Goal: Information Seeking & Learning: Learn about a topic

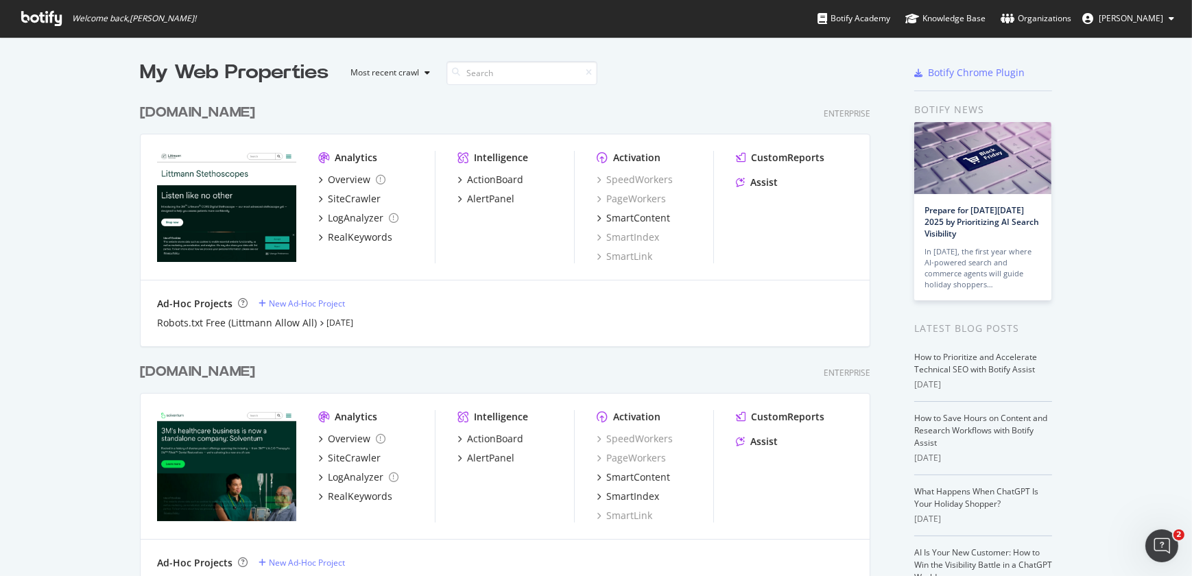
click at [215, 373] on div "[DOMAIN_NAME]" at bounding box center [197, 372] width 115 height 20
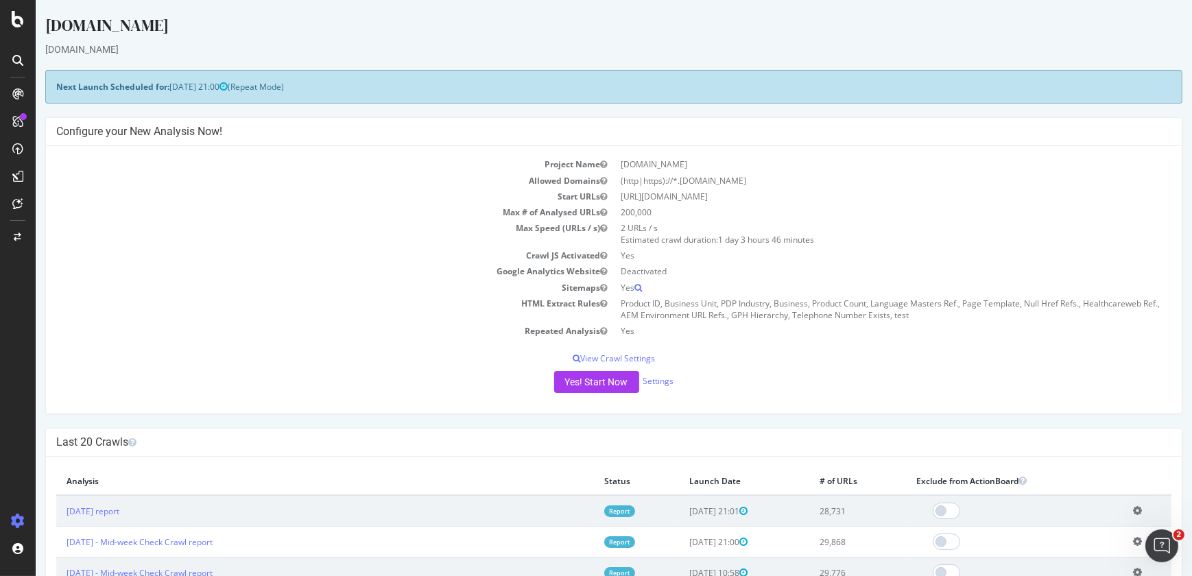
click at [772, 378] on div "Yes! Start Now Settings" at bounding box center [613, 382] width 1115 height 22
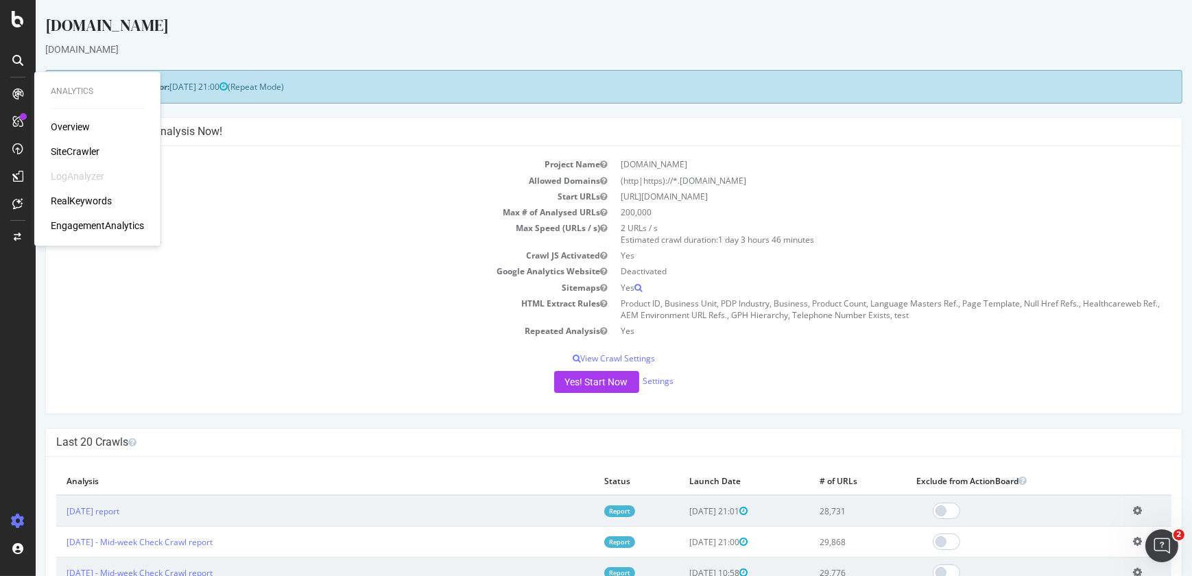
click at [71, 156] on div "SiteCrawler" at bounding box center [75, 152] width 49 height 14
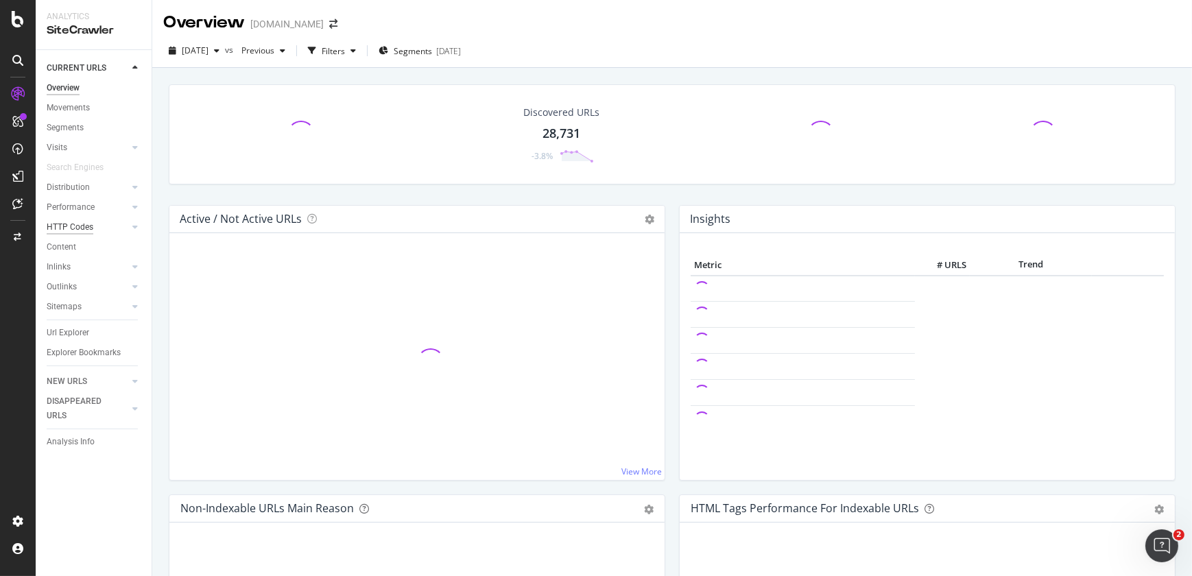
click at [75, 226] on div "HTTP Codes" at bounding box center [70, 227] width 47 height 14
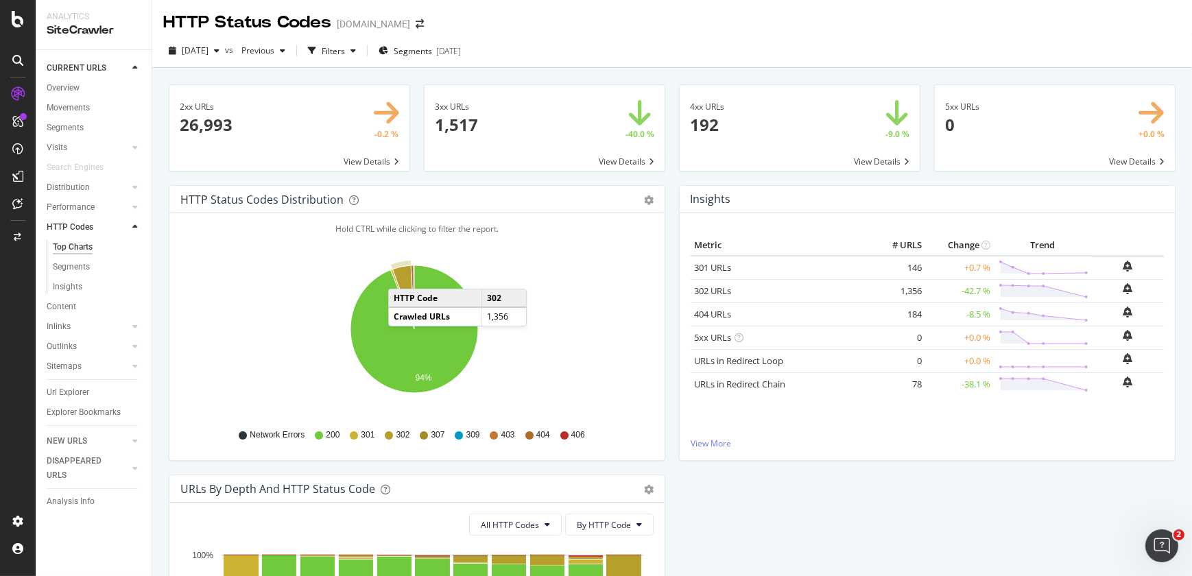
click at [402, 275] on icon "A chart." at bounding box center [403, 297] width 22 height 64
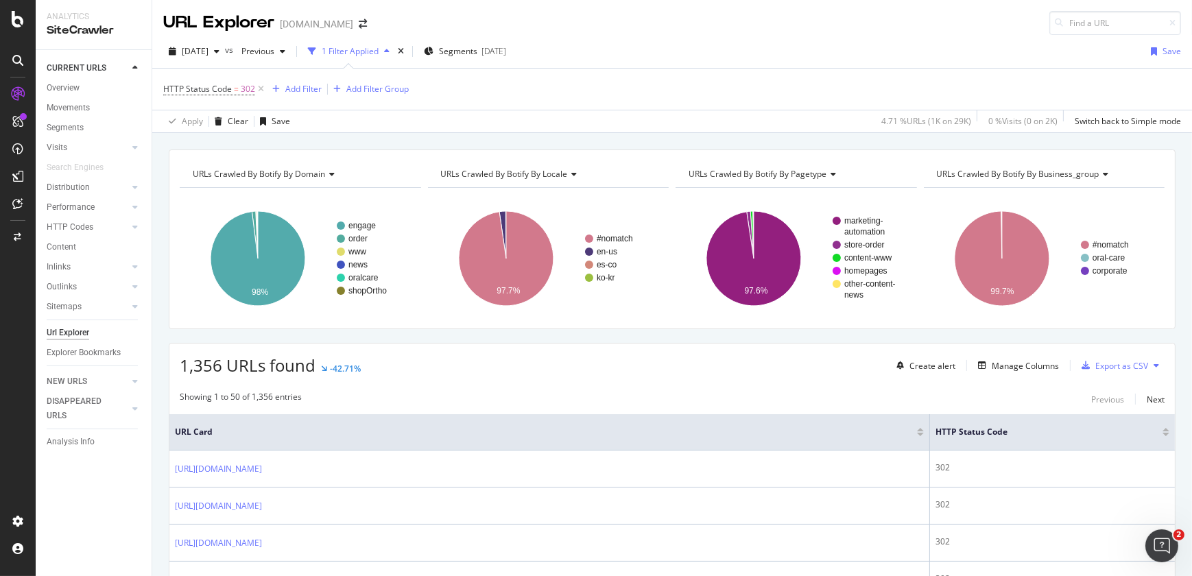
scroll to position [503, 0]
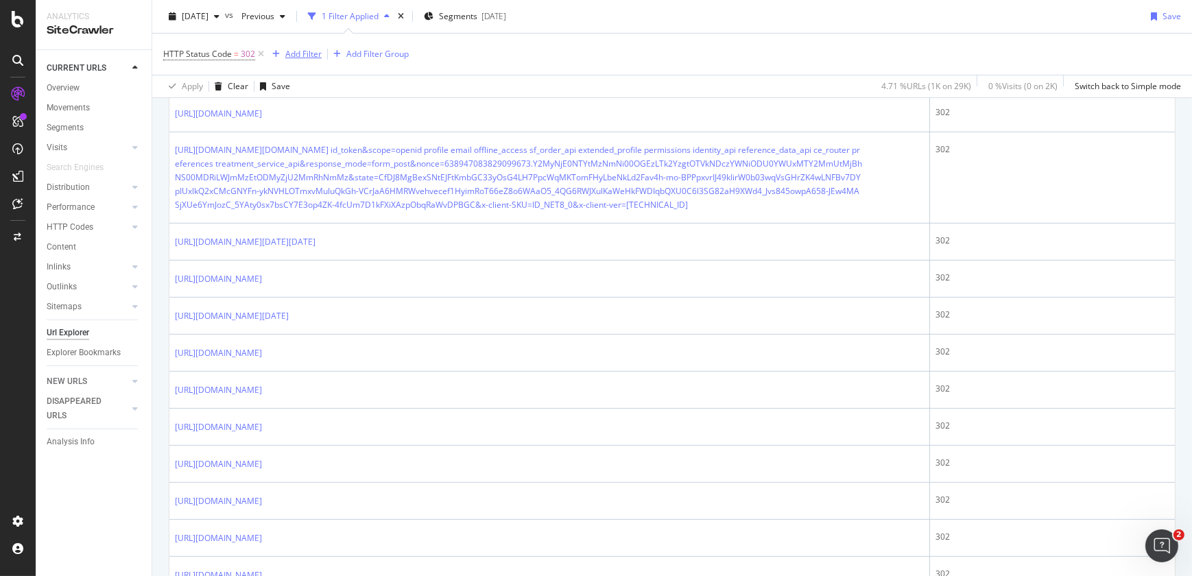
click at [315, 56] on div "Add Filter" at bounding box center [303, 54] width 36 height 12
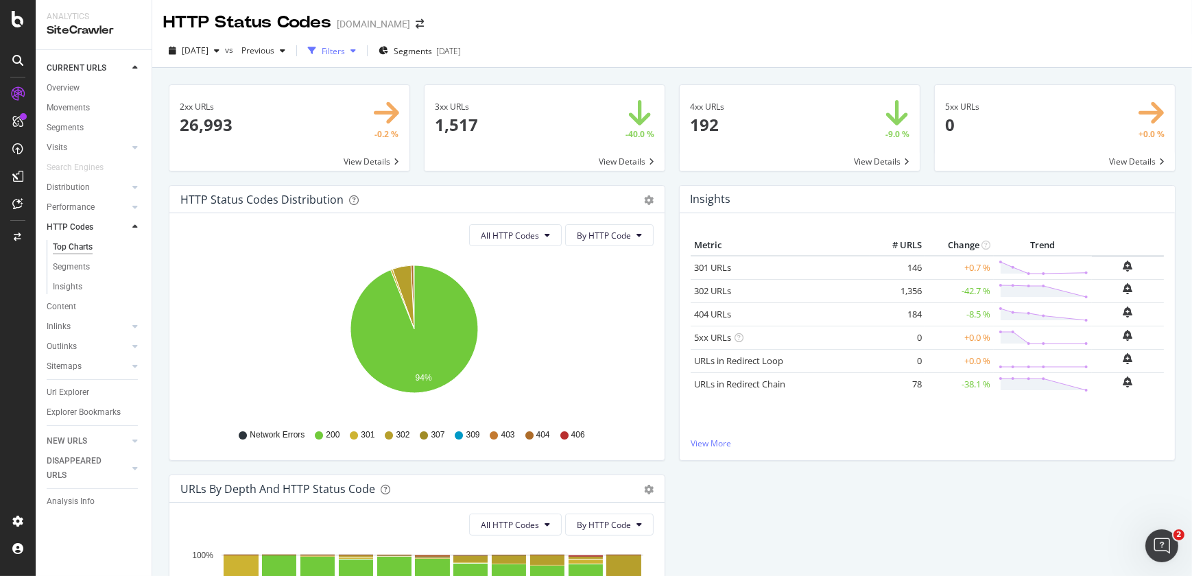
click at [345, 52] on div "Filters" at bounding box center [333, 51] width 23 height 12
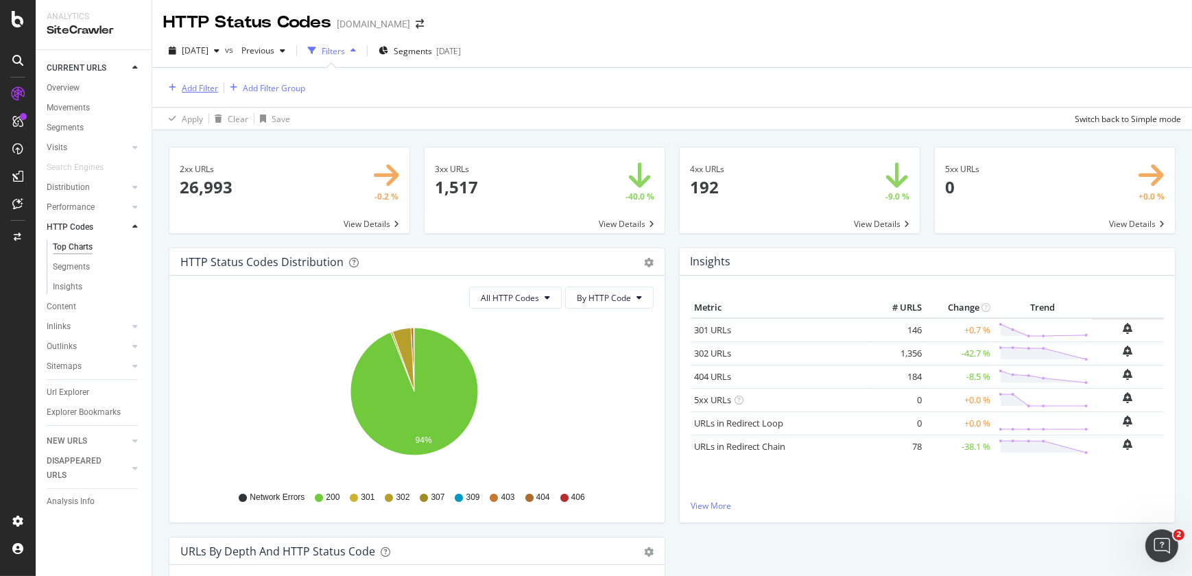
click at [208, 85] on div "Add Filter" at bounding box center [200, 88] width 36 height 12
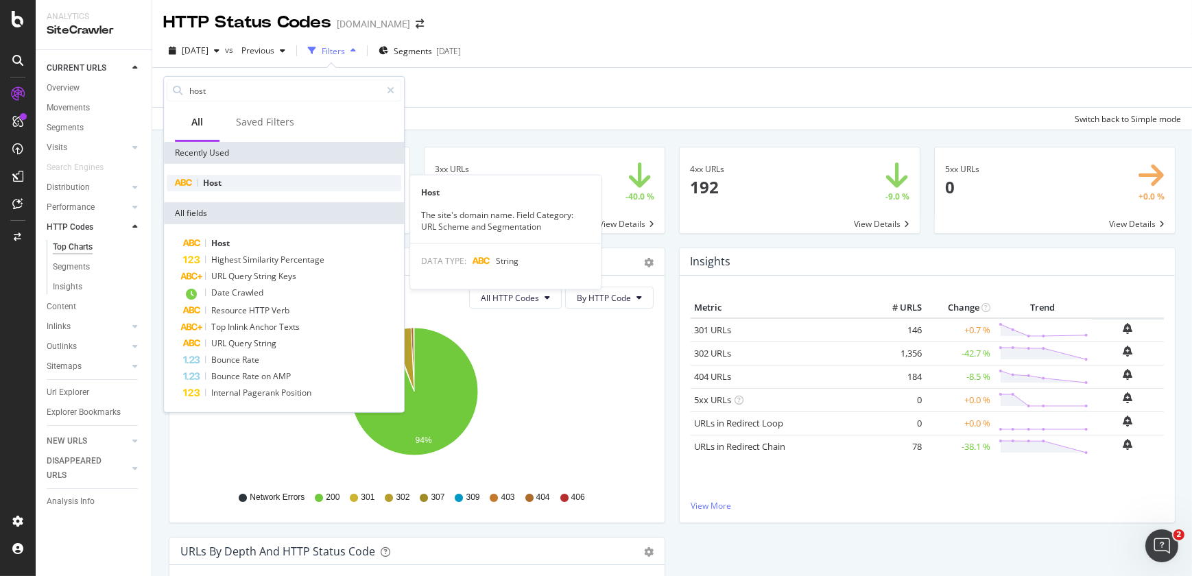
type input "host"
click at [230, 182] on div "Host" at bounding box center [284, 183] width 234 height 16
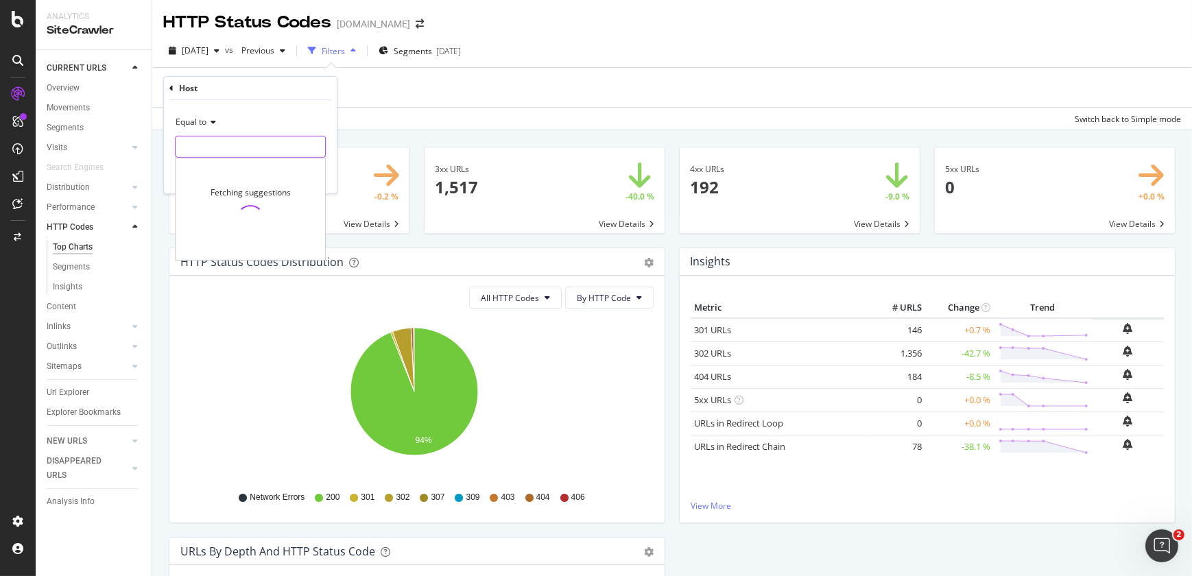
click at [211, 149] on input "text" at bounding box center [250, 147] width 149 height 22
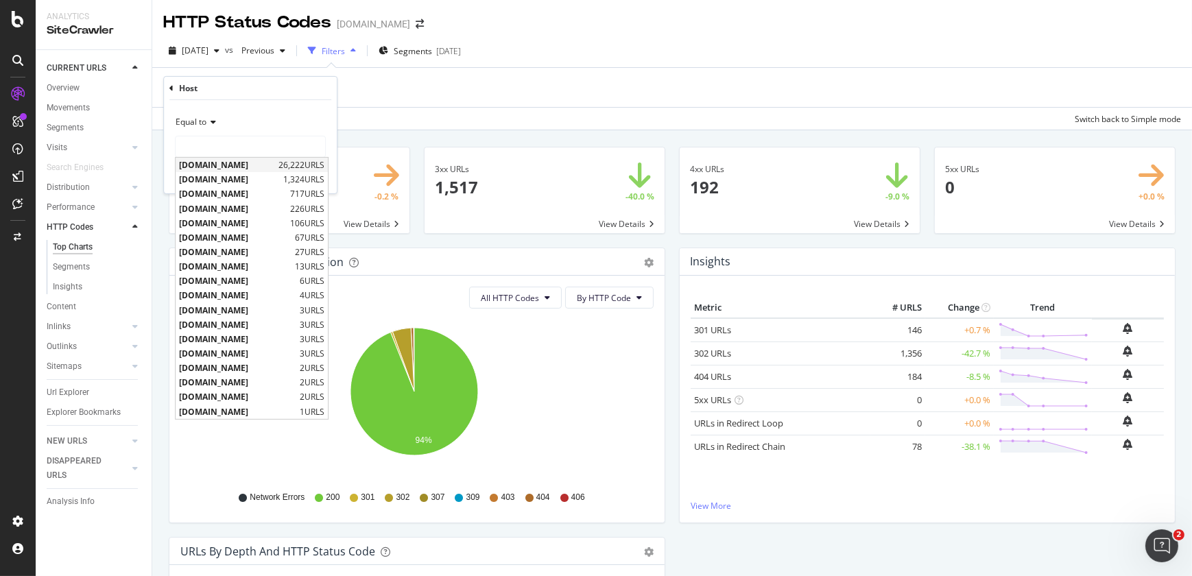
click at [218, 167] on span "[DOMAIN_NAME]" at bounding box center [227, 165] width 96 height 12
type input "[DOMAIN_NAME]"
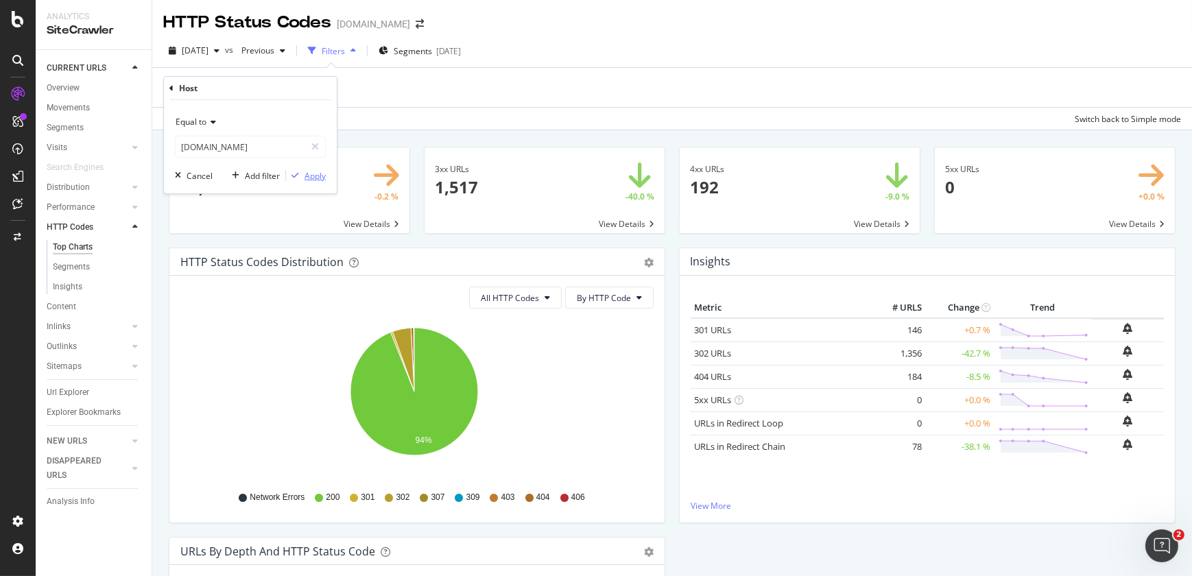
click at [318, 177] on div "Apply" at bounding box center [314, 175] width 21 height 12
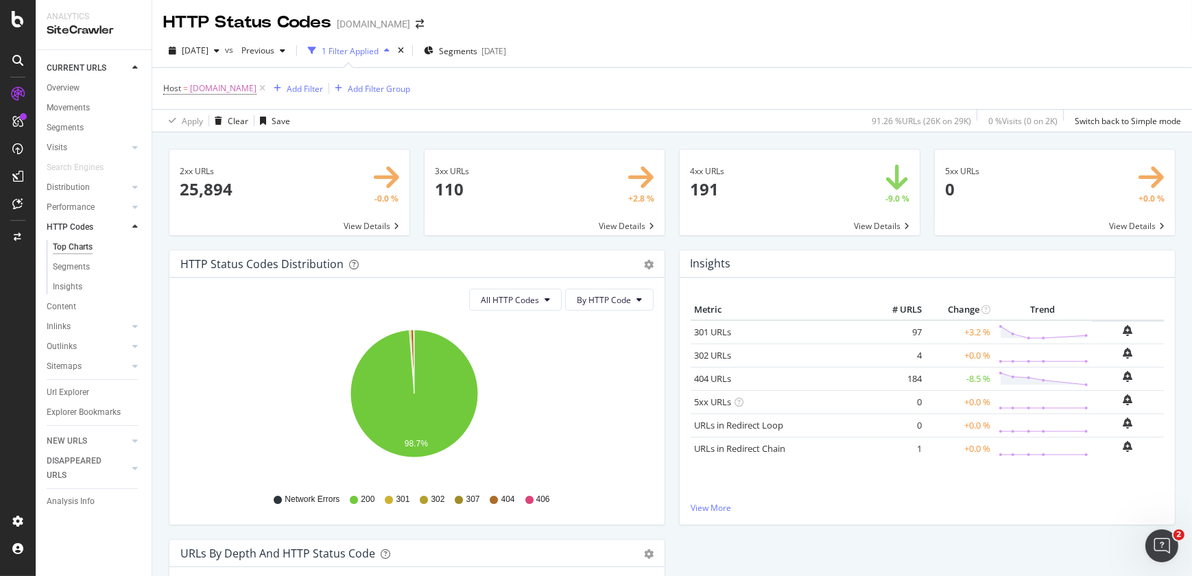
click at [698, 194] on span at bounding box center [799, 192] width 240 height 86
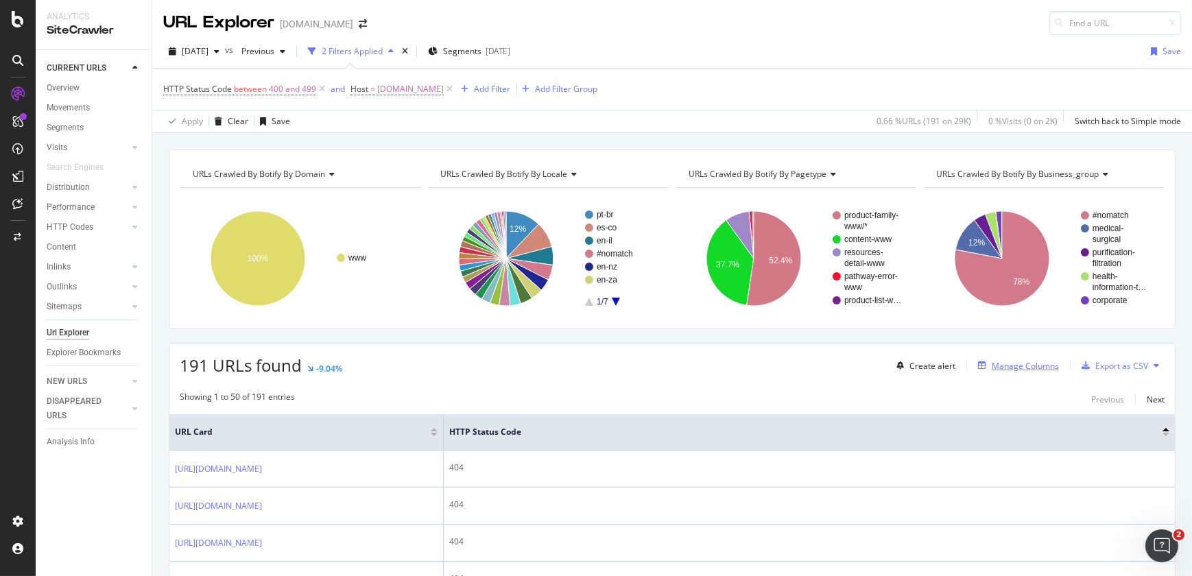
click at [1002, 372] on div "Manage Columns" at bounding box center [1015, 365] width 86 height 15
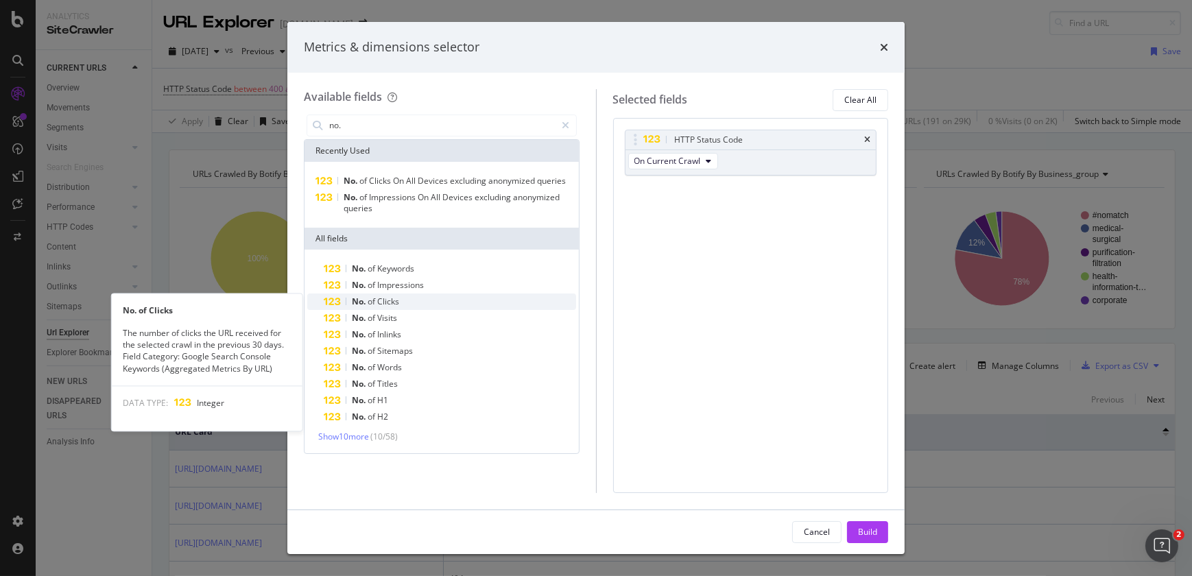
type input "no."
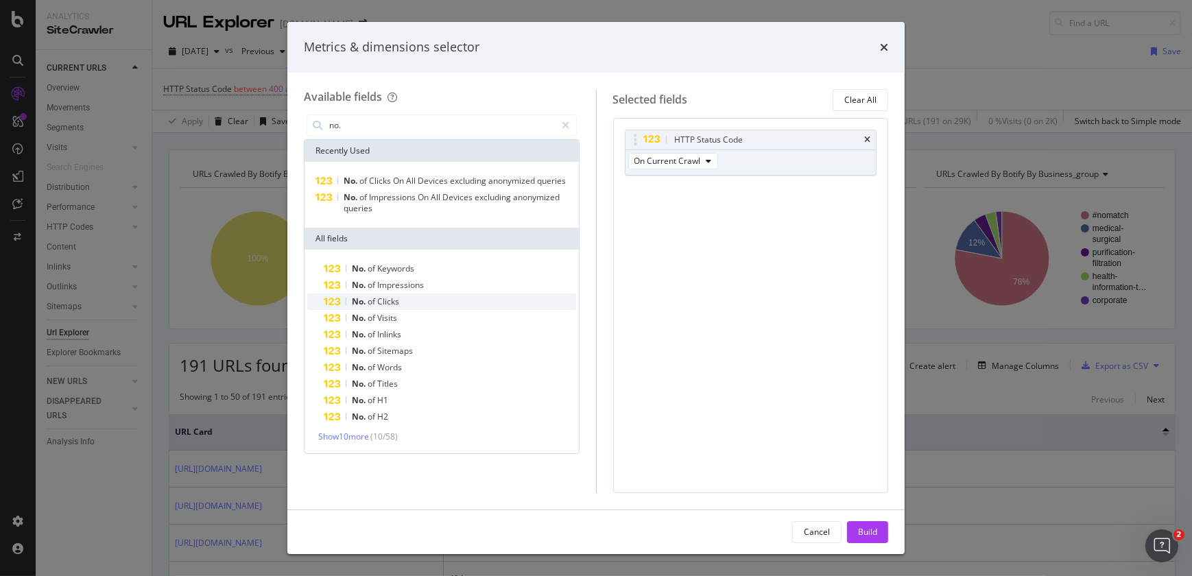
click at [410, 298] on div "No. of Clicks" at bounding box center [450, 301] width 252 height 16
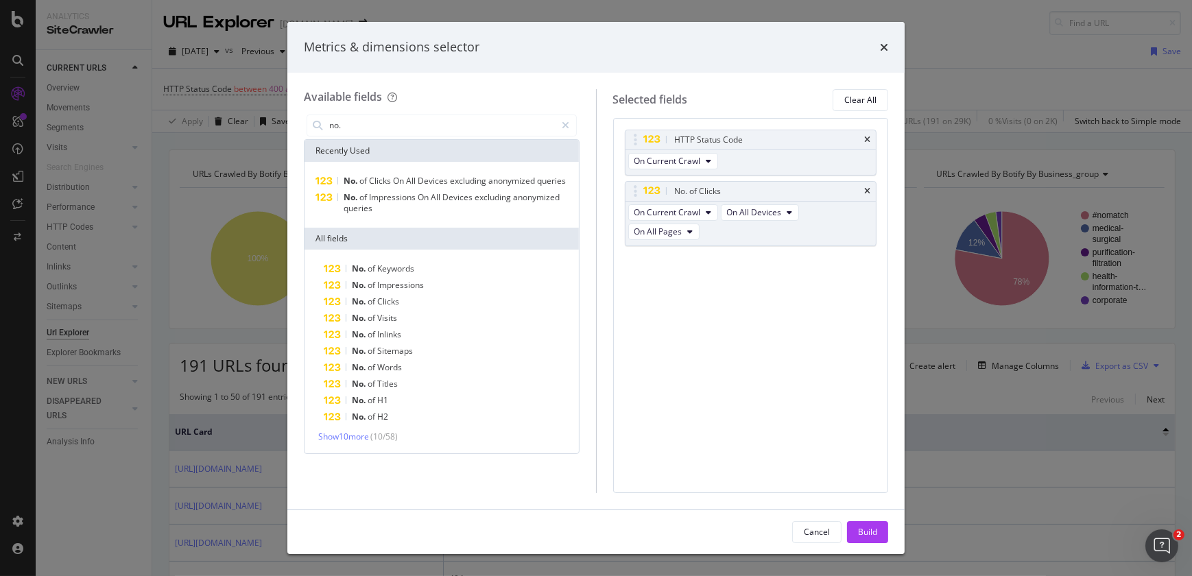
click at [410, 298] on div "No. of Clicks" at bounding box center [450, 301] width 252 height 16
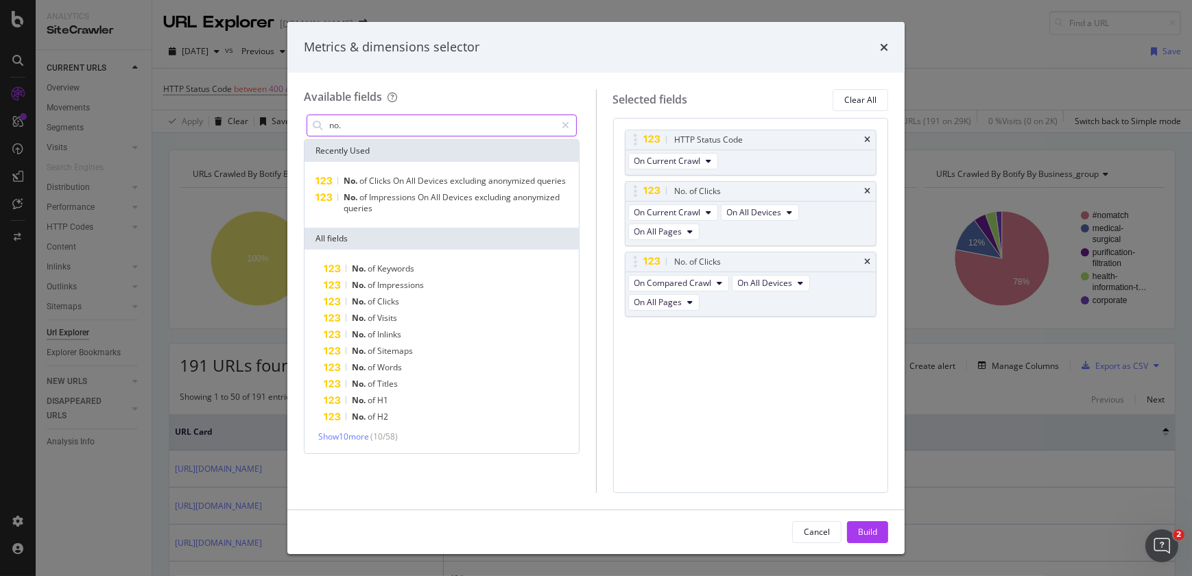
click at [383, 119] on input "no." at bounding box center [442, 125] width 228 height 21
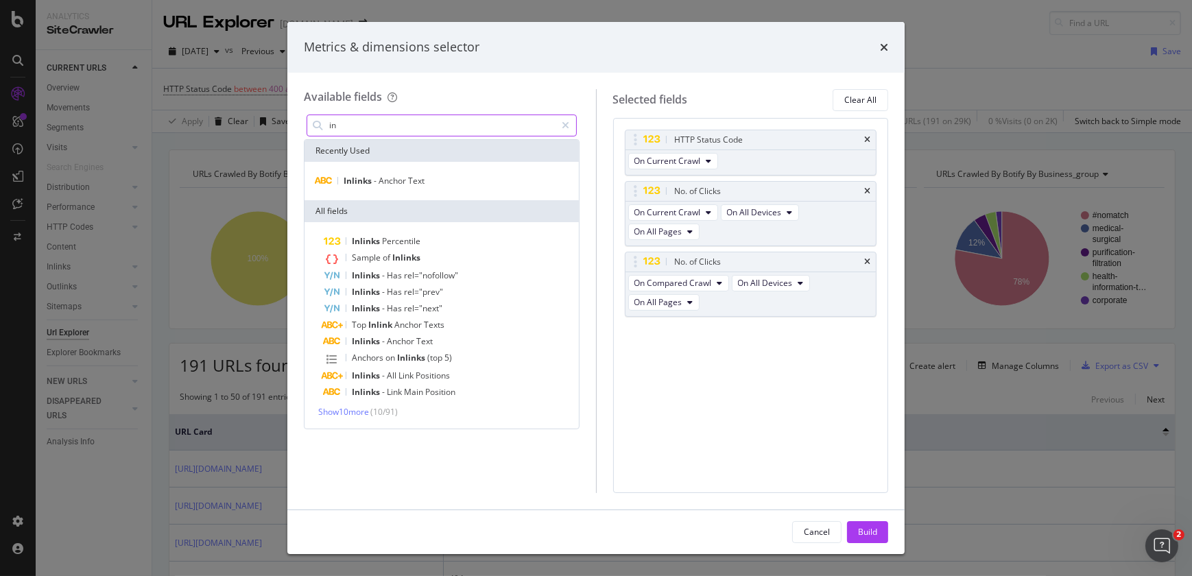
type input "i"
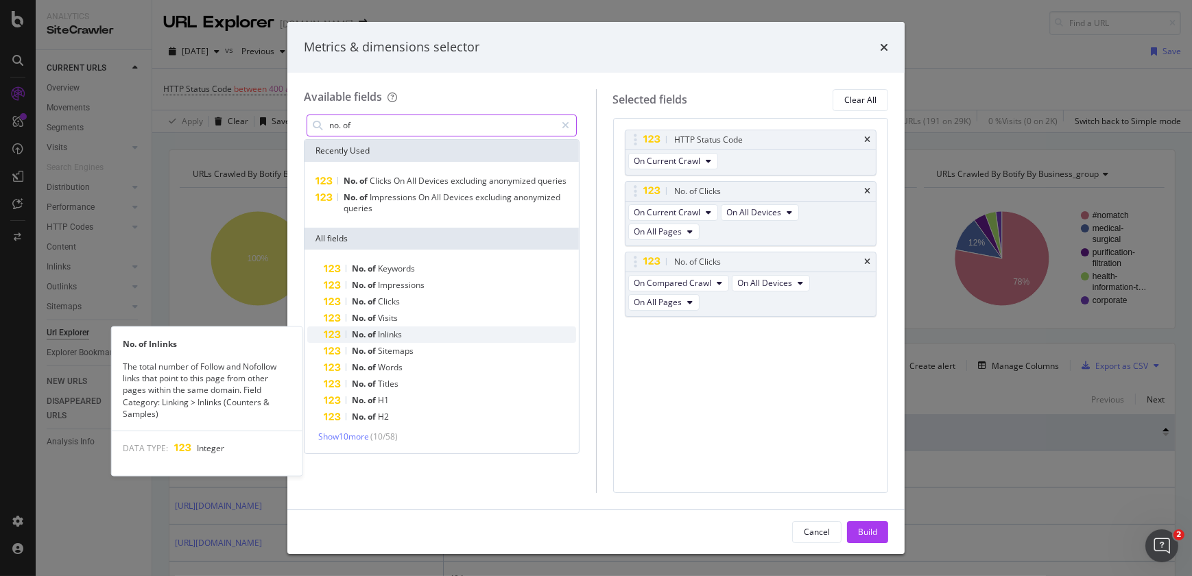
type input "no. of"
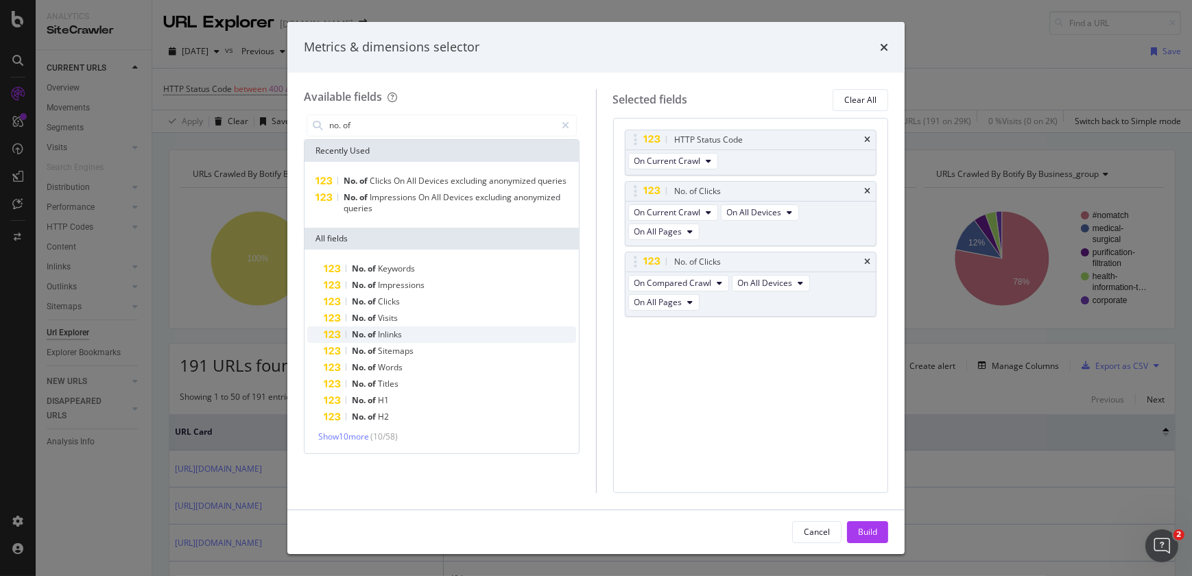
click at [372, 326] on div "No. of Inlinks" at bounding box center [450, 334] width 252 height 16
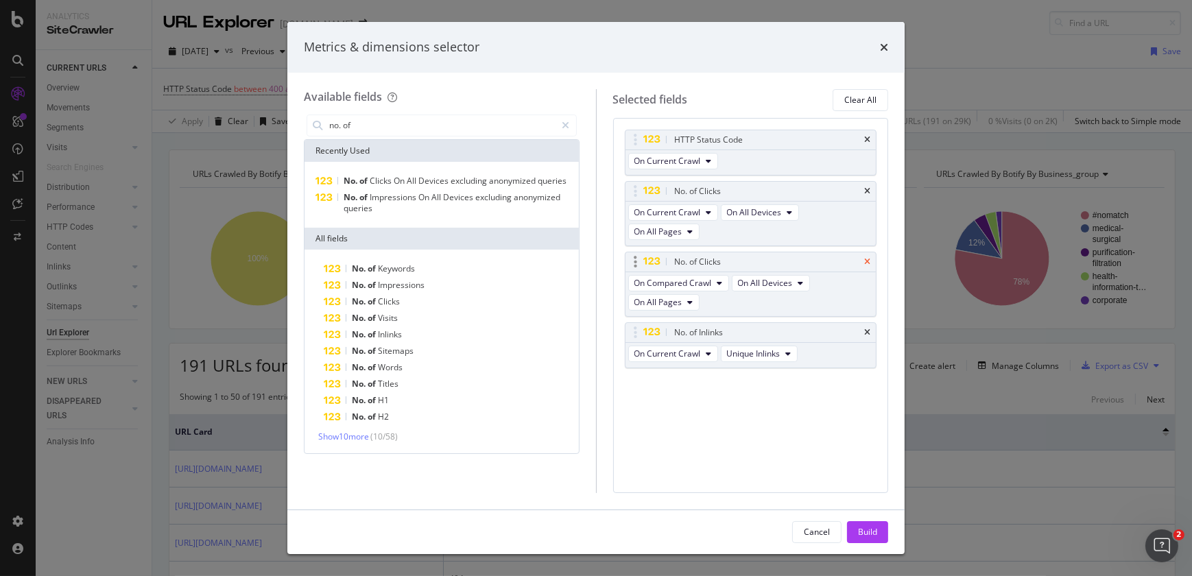
click at [866, 260] on icon "times" at bounding box center [867, 262] width 6 height 8
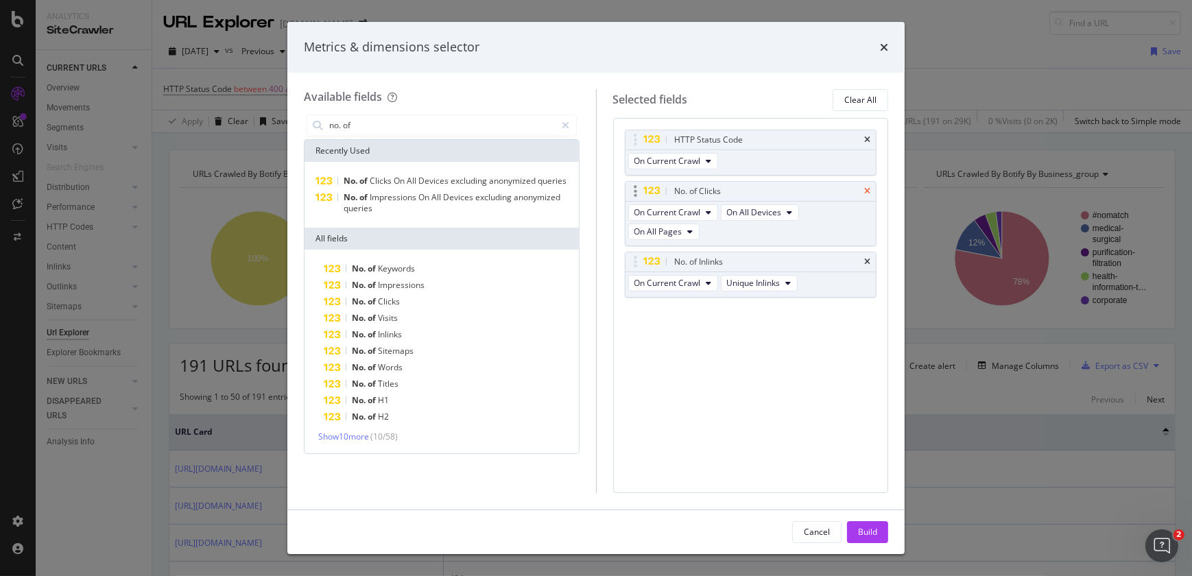
click at [865, 191] on icon "times" at bounding box center [867, 191] width 6 height 8
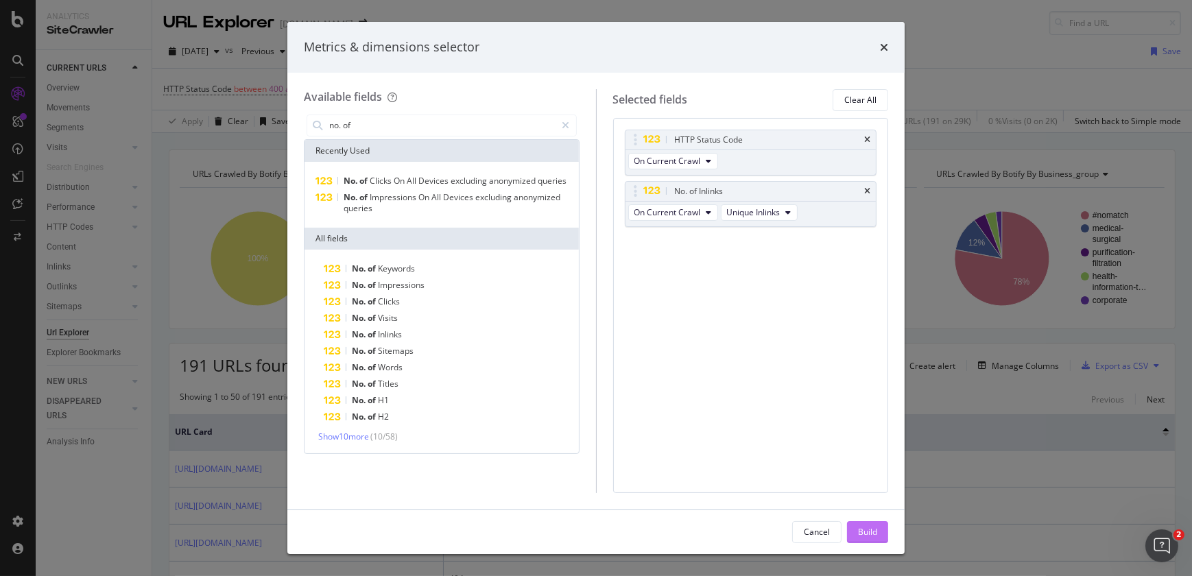
click at [863, 535] on div "Build" at bounding box center [867, 532] width 19 height 12
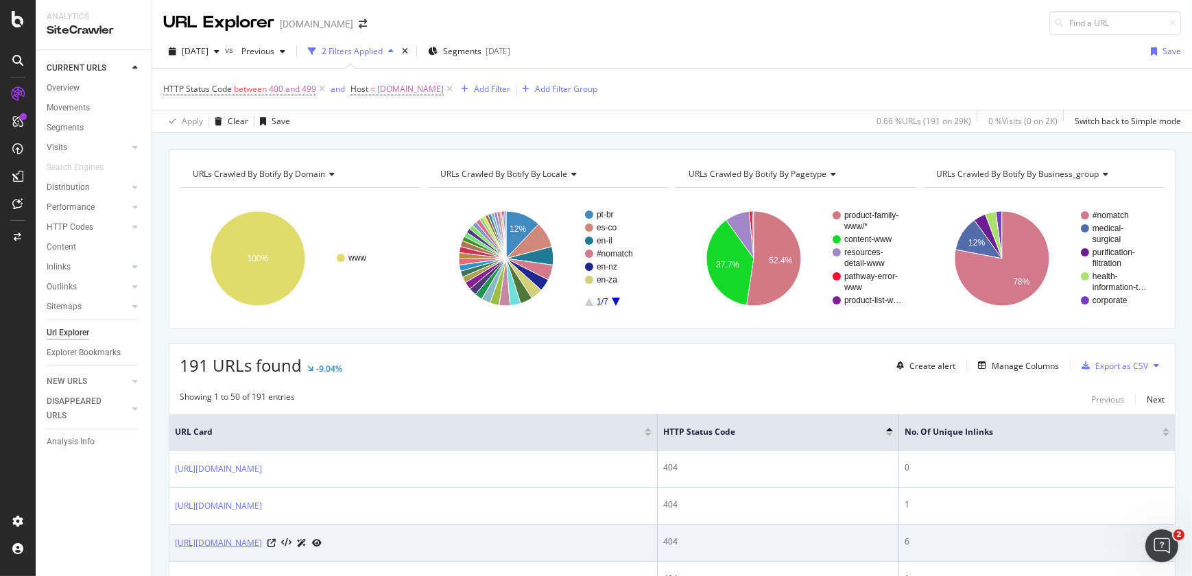
click at [262, 542] on link "[URL][DOMAIN_NAME]" at bounding box center [218, 543] width 87 height 14
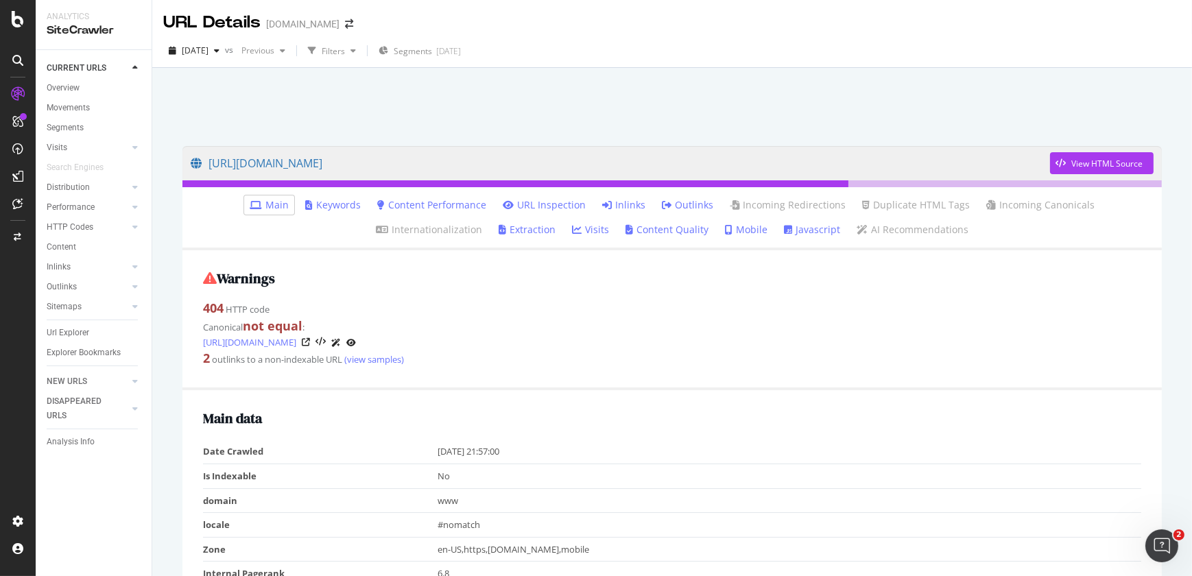
click at [602, 204] on link "Inlinks" at bounding box center [623, 205] width 43 height 14
